Goal: Information Seeking & Learning: Learn about a topic

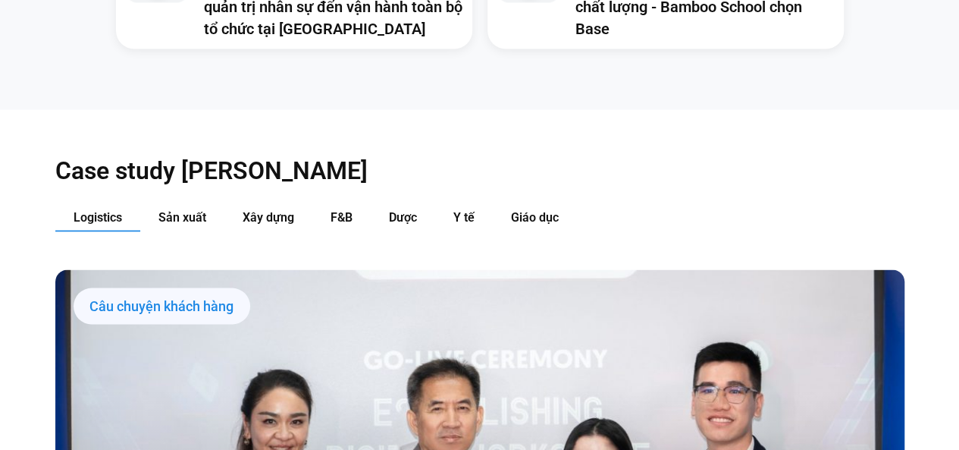
scroll to position [1441, 0]
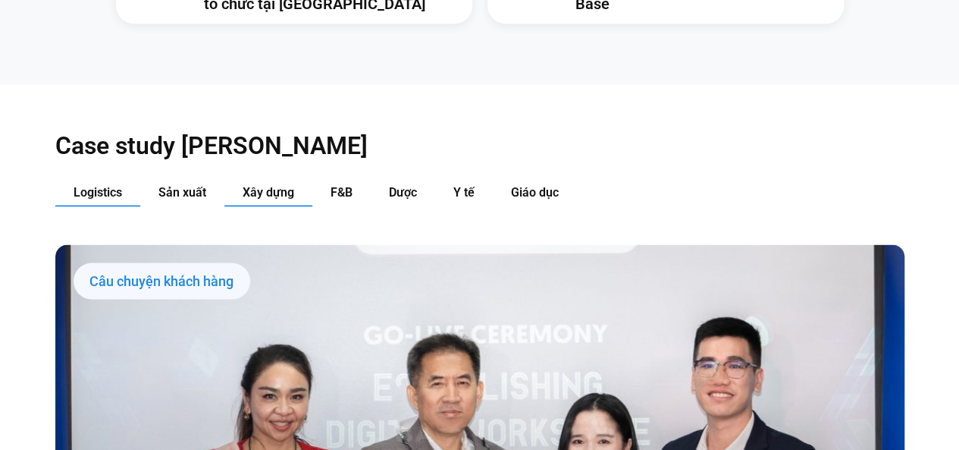
click at [268, 185] on span "Xây dựng" at bounding box center [269, 192] width 52 height 14
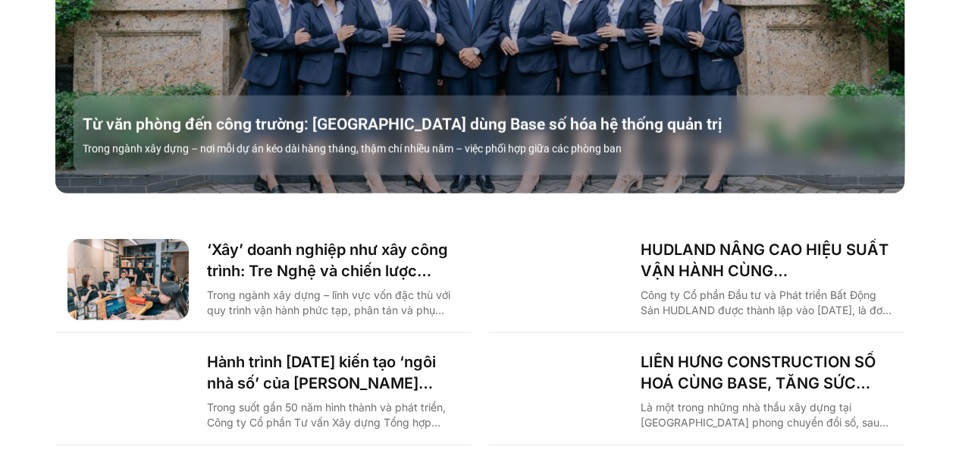
scroll to position [1972, 0]
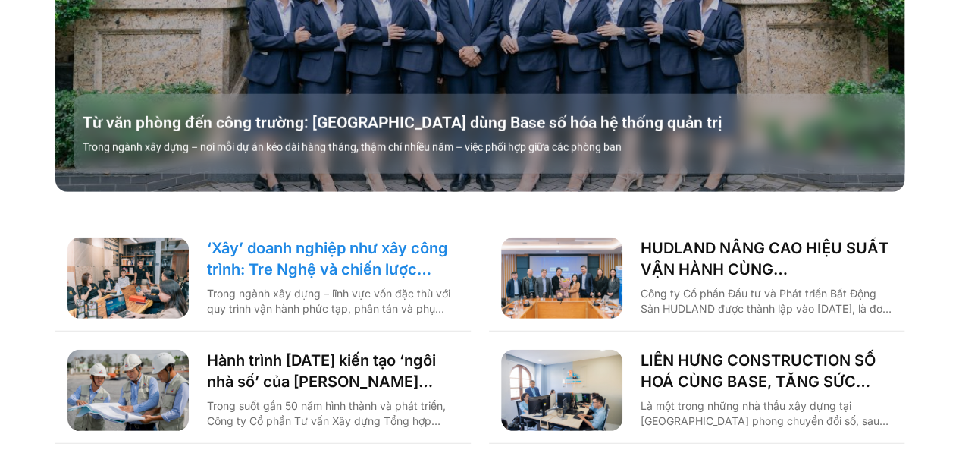
click at [374, 241] on link "‘Xây’ doanh nghiệp như xây công trình: Tre Nghệ và chiến lược chuyển đổi từ gốc" at bounding box center [333, 258] width 252 height 42
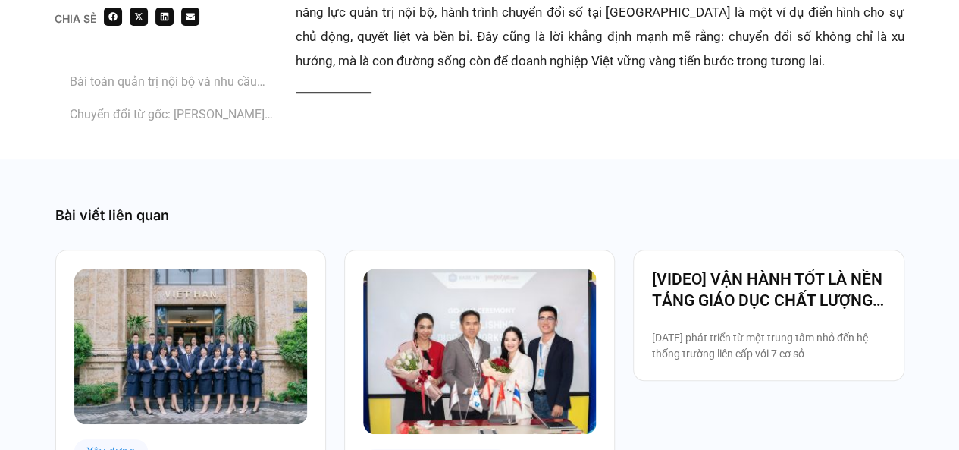
scroll to position [2957, 0]
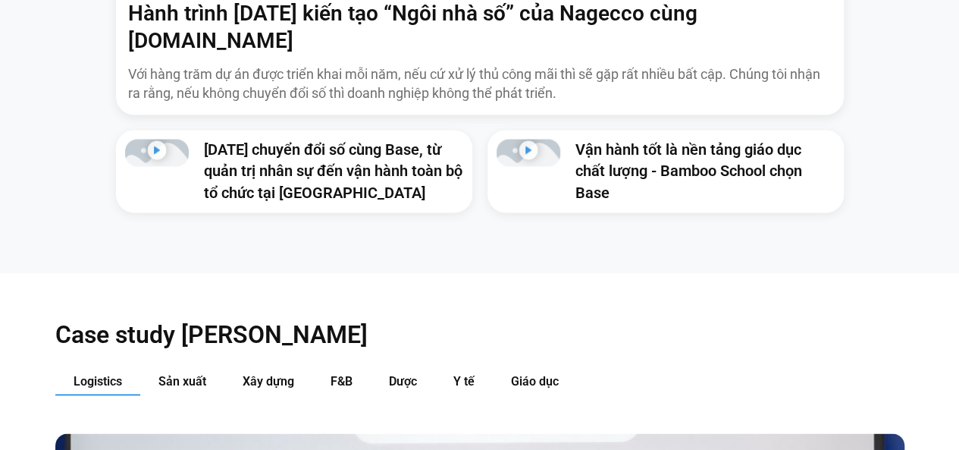
scroll to position [1213, 0]
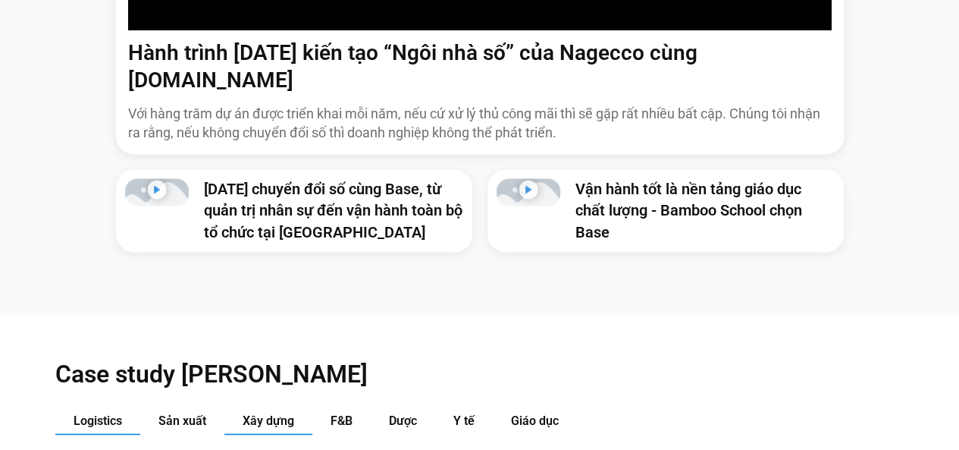
click at [270, 413] on span "Xây dựng" at bounding box center [269, 420] width 52 height 14
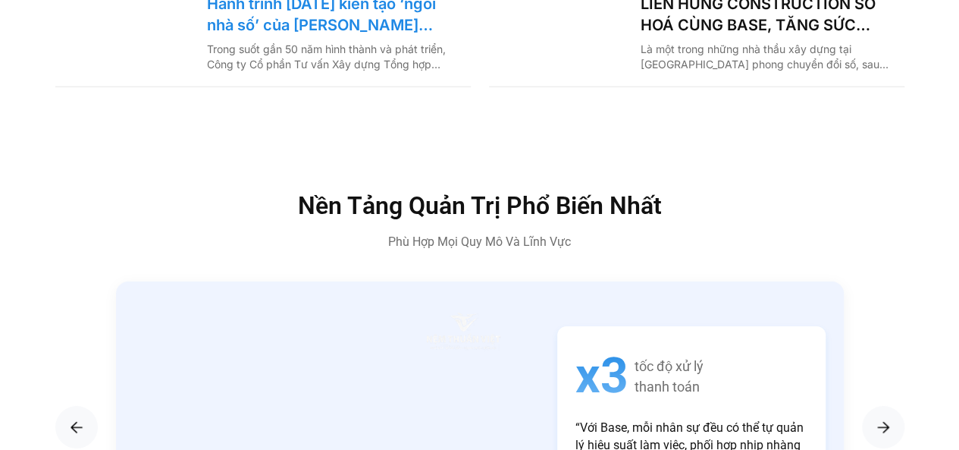
scroll to position [2199, 0]
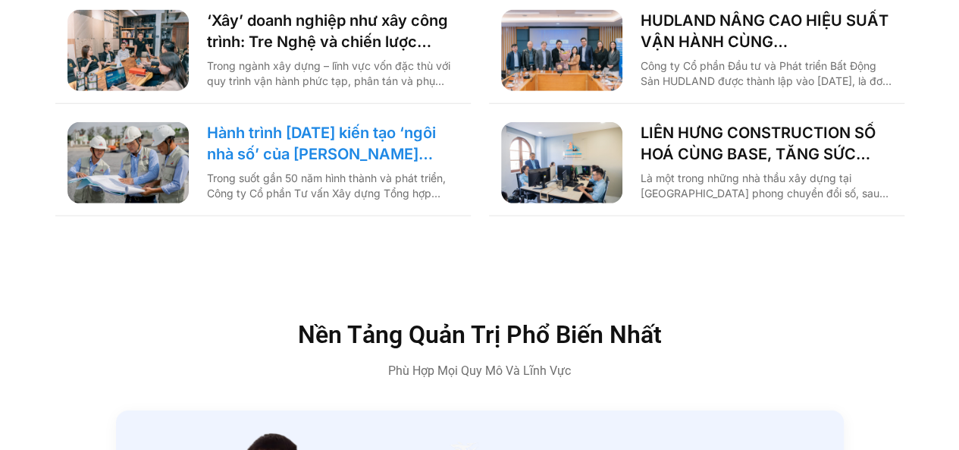
click at [293, 122] on link "Hành trình [DATE] kiến tạo ‘ngôi nhà số’ của [PERSON_NAME] cùng [DOMAIN_NAME]: …" at bounding box center [333, 143] width 252 height 42
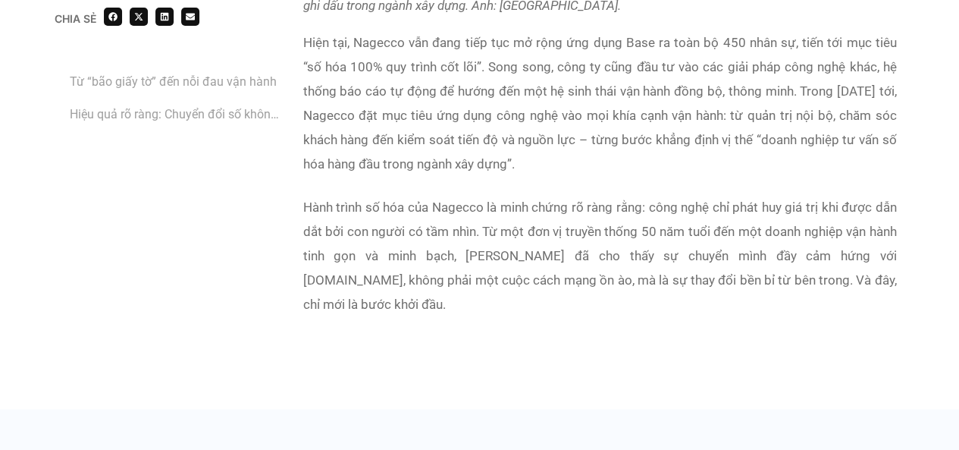
scroll to position [3791, 0]
